Goal: Task Accomplishment & Management: Use online tool/utility

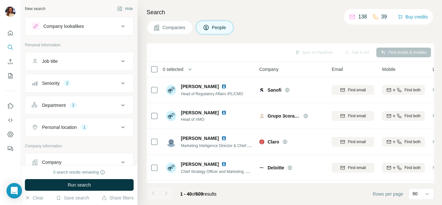
click at [403, 51] on div "Sync to Pipedrive Add to list Find emails & mobiles" at bounding box center [290, 52] width 281 height 11
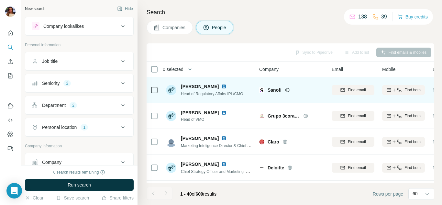
click at [226, 87] on img at bounding box center [223, 86] width 5 height 5
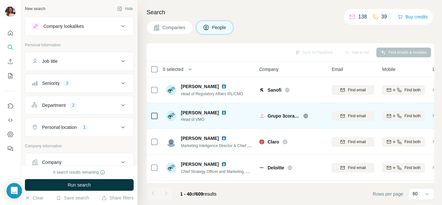
click at [221, 113] on img at bounding box center [223, 112] width 5 height 5
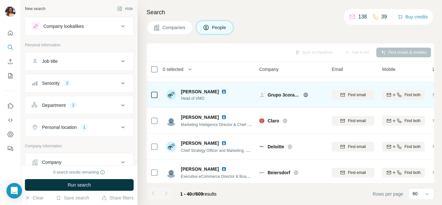
scroll to position [32, 0]
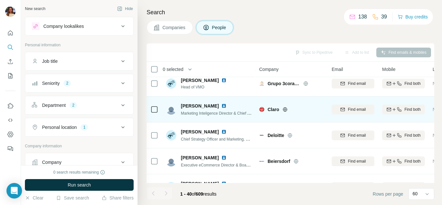
click at [221, 106] on img at bounding box center [223, 105] width 5 height 5
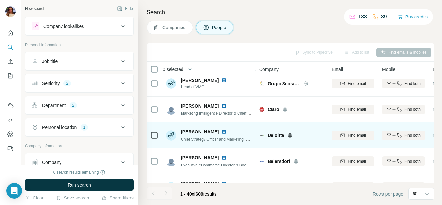
click at [221, 133] on img at bounding box center [223, 131] width 5 height 5
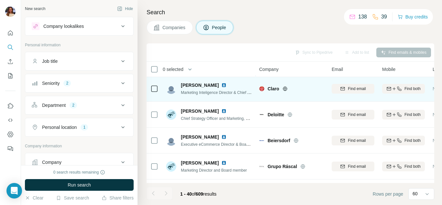
scroll to position [65, 0]
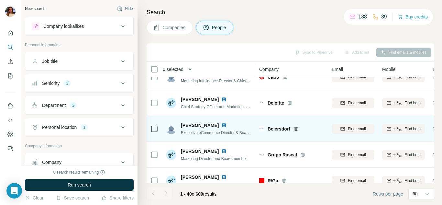
click at [221, 125] on img at bounding box center [223, 125] width 5 height 5
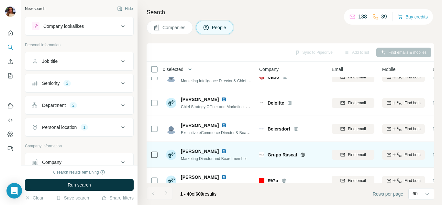
click at [221, 150] on img at bounding box center [223, 151] width 5 height 5
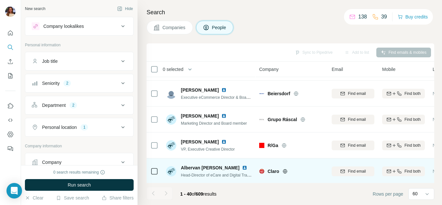
scroll to position [129, 0]
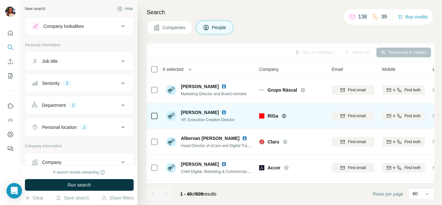
click at [221, 113] on img at bounding box center [223, 112] width 5 height 5
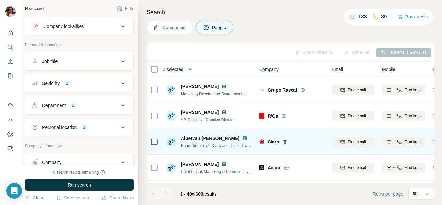
scroll to position [162, 0]
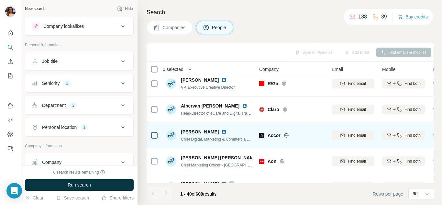
click at [226, 133] on img at bounding box center [223, 131] width 5 height 5
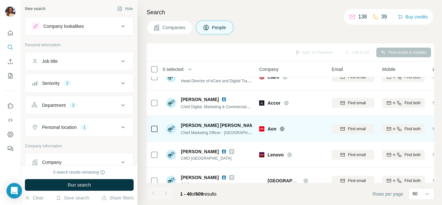
click at [261, 125] on img at bounding box center [262, 125] width 3 height 5
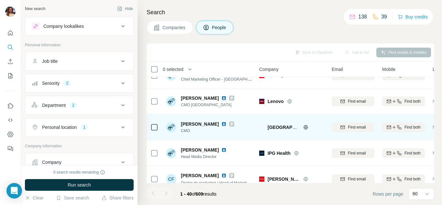
scroll to position [259, 0]
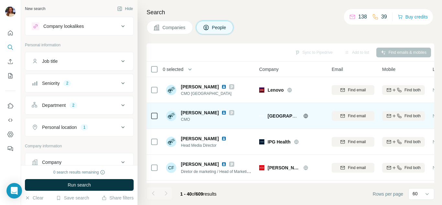
click at [221, 112] on img at bounding box center [223, 112] width 5 height 5
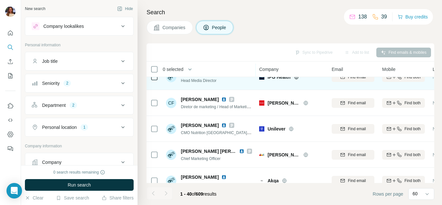
scroll to position [291, 0]
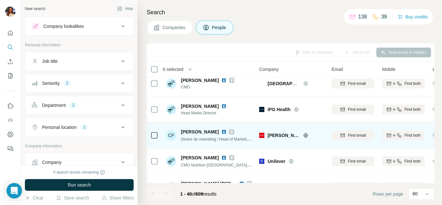
click at [226, 131] on img at bounding box center [223, 131] width 5 height 5
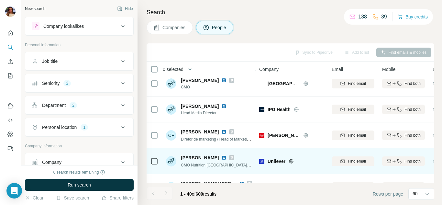
scroll to position [324, 0]
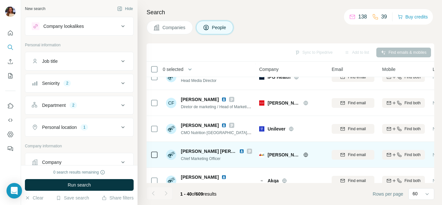
click at [241, 151] on img at bounding box center [241, 151] width 5 height 5
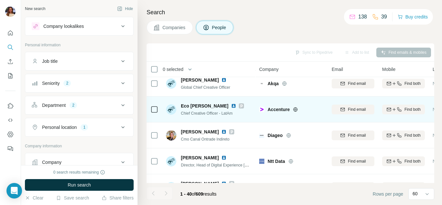
scroll to position [453, 0]
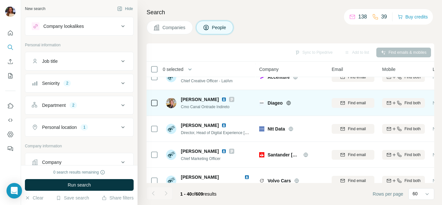
click at [221, 100] on img at bounding box center [223, 99] width 5 height 5
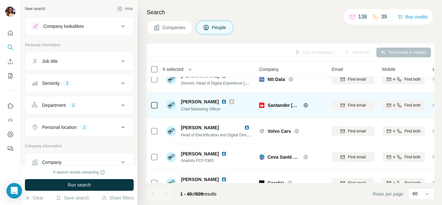
scroll to position [518, 0]
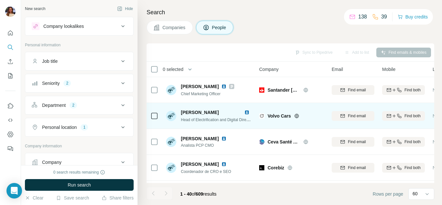
click at [247, 112] on img at bounding box center [246, 112] width 5 height 5
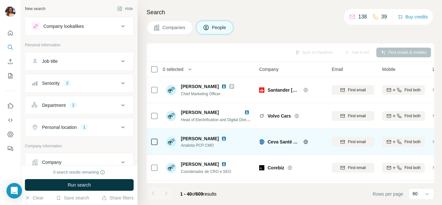
scroll to position [550, 0]
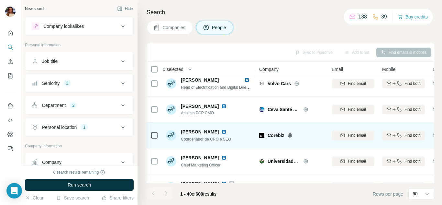
click at [221, 133] on img at bounding box center [223, 131] width 5 height 5
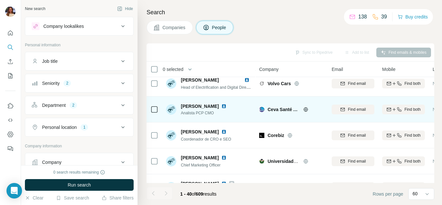
click at [226, 108] on img at bounding box center [223, 106] width 5 height 5
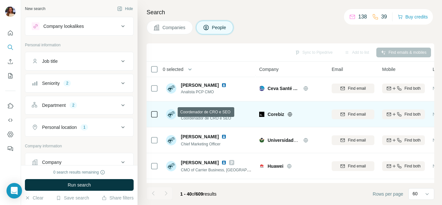
scroll to position [582, 0]
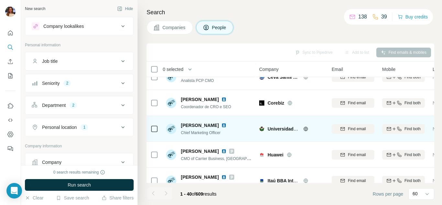
click at [221, 126] on img at bounding box center [223, 125] width 5 height 5
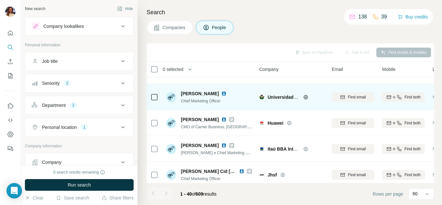
scroll to position [647, 0]
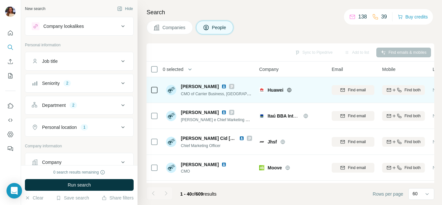
click at [221, 86] on img at bounding box center [223, 86] width 5 height 5
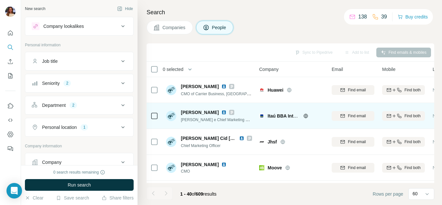
click at [221, 112] on img at bounding box center [223, 112] width 5 height 5
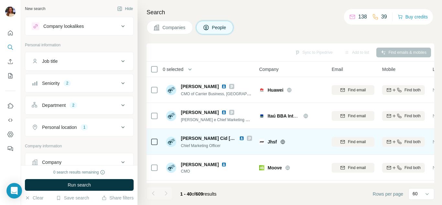
click at [239, 137] on img at bounding box center [241, 138] width 5 height 5
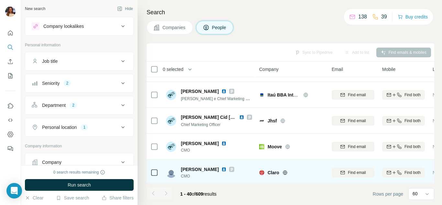
scroll to position [679, 0]
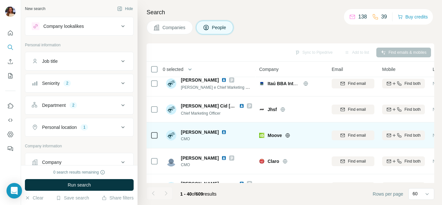
click at [221, 132] on img at bounding box center [223, 131] width 5 height 5
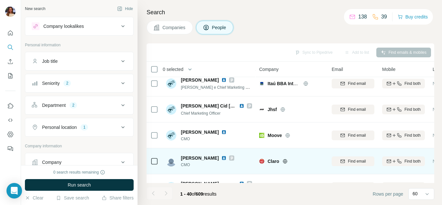
click at [223, 158] on img at bounding box center [223, 157] width 5 height 5
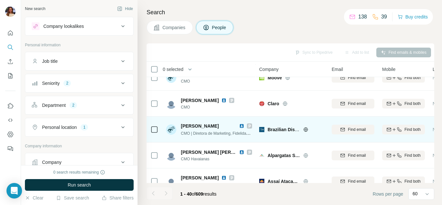
scroll to position [744, 0]
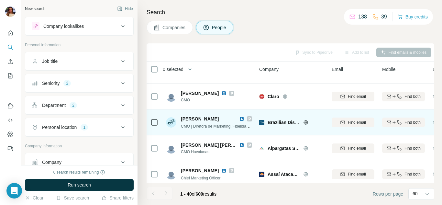
click at [241, 118] on img at bounding box center [241, 118] width 5 height 5
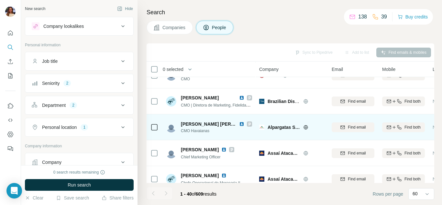
scroll to position [776, 0]
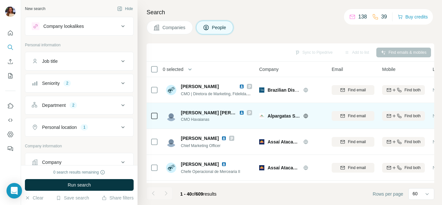
click at [240, 113] on img at bounding box center [241, 112] width 5 height 5
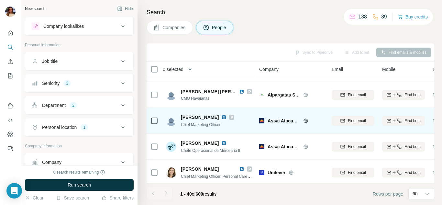
scroll to position [809, 0]
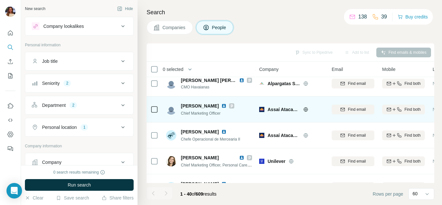
click at [223, 105] on img at bounding box center [223, 105] width 5 height 5
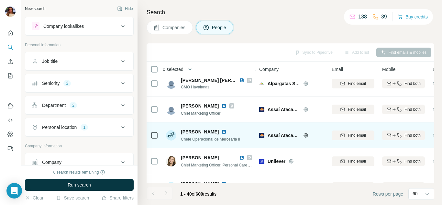
click at [221, 132] on img at bounding box center [223, 131] width 5 height 5
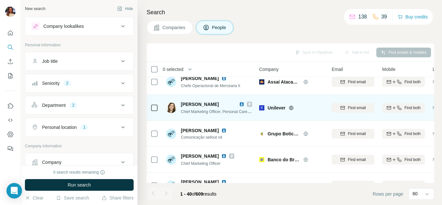
scroll to position [874, 0]
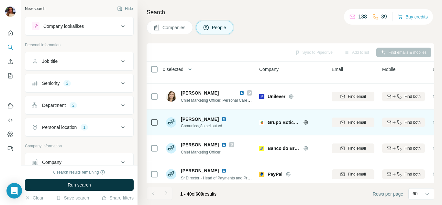
click at [221, 120] on img at bounding box center [223, 118] width 5 height 5
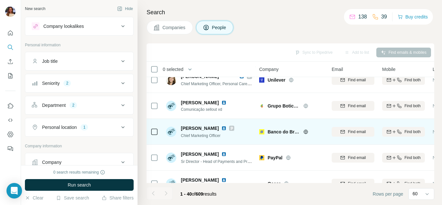
scroll to position [906, 0]
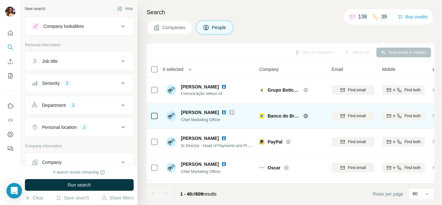
click at [221, 111] on img at bounding box center [223, 112] width 5 height 5
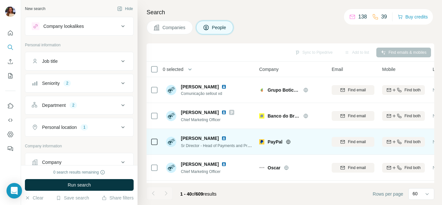
click at [221, 139] on img at bounding box center [223, 138] width 5 height 5
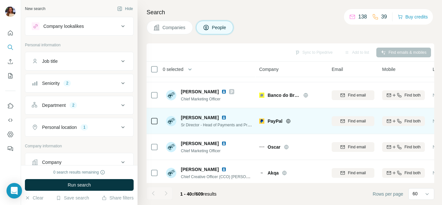
scroll to position [933, 0]
